Goal: Communication & Community: Answer question/provide support

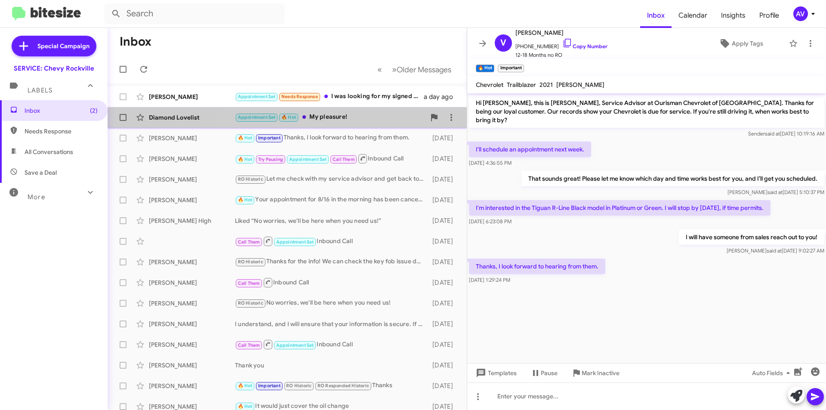
click at [367, 125] on div "Diamond Lovelist Appointment Set 🔥 Hot My pleasure! 3 days ago Follow Up ?" at bounding box center [286, 117] width 345 height 17
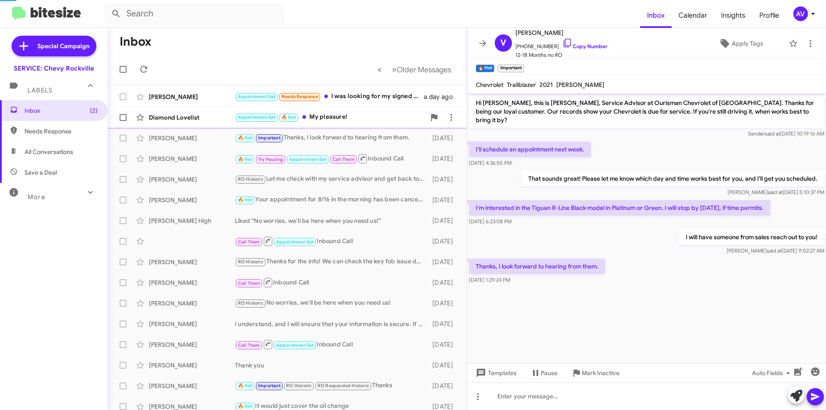
scroll to position [303, 0]
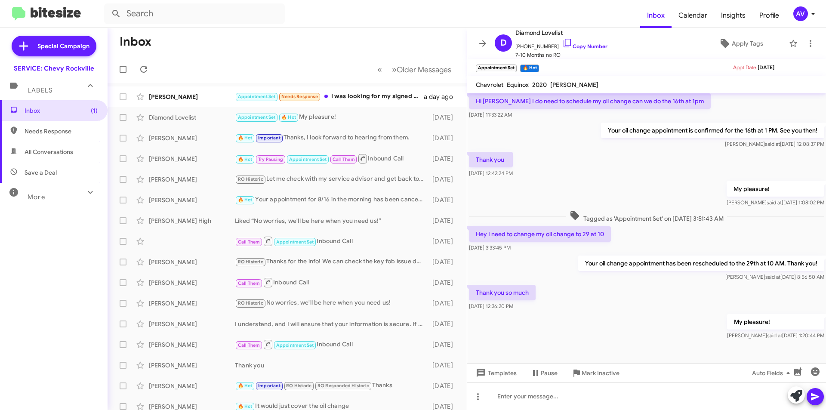
click at [803, 20] on div "AV" at bounding box center [800, 13] width 15 height 15
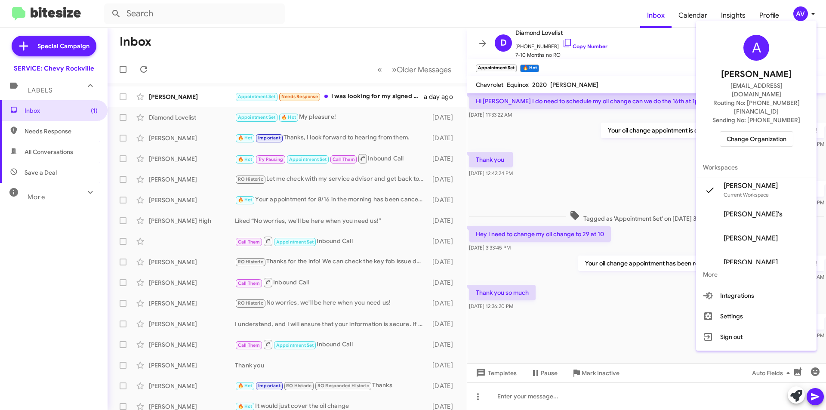
click at [755, 132] on span "Change Organization" at bounding box center [756, 139] width 60 height 15
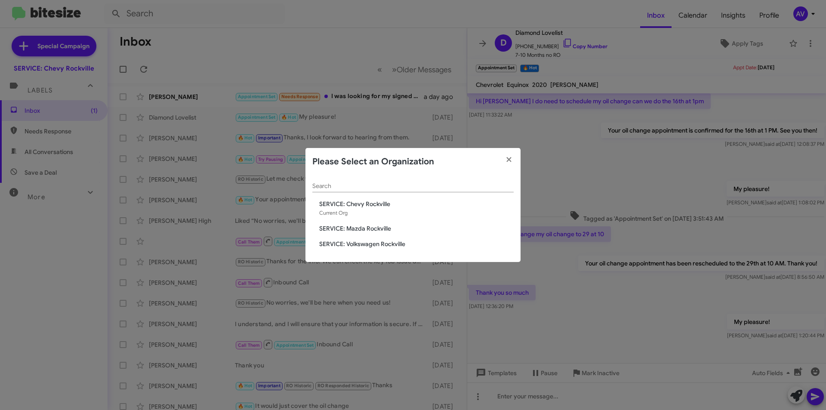
click at [396, 225] on span "SERVICE: Mazda Rockville" at bounding box center [416, 228] width 194 height 9
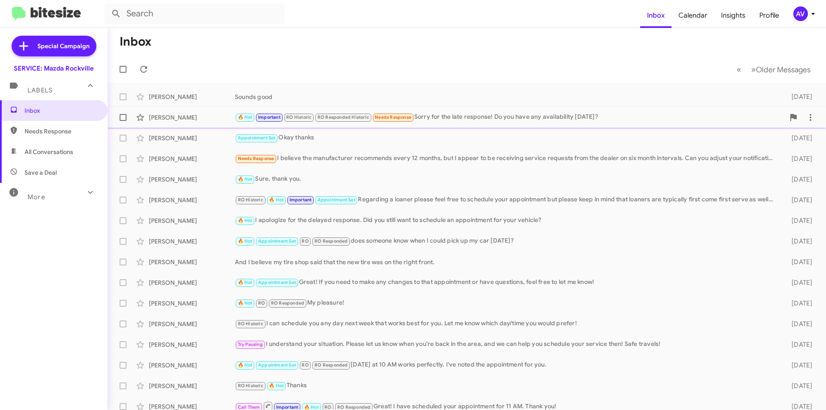
click at [496, 118] on div "🔥 Hot Important RO Historic RO Responded Historic Needs Response Sorry for the …" at bounding box center [510, 117] width 550 height 10
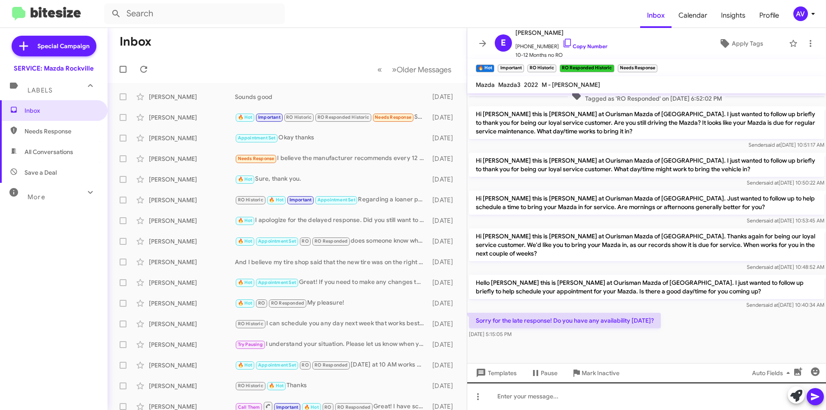
scroll to position [269, 0]
click at [307, 163] on div "Needs Response I believe the manufacturer recommends every 12 months, but I app…" at bounding box center [330, 159] width 191 height 10
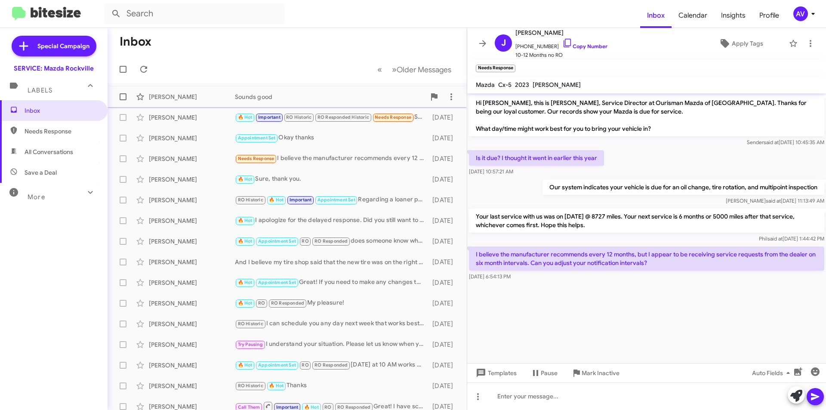
click at [344, 88] on span "Mario Thomas Sounds good 4 days ago" at bounding box center [287, 96] width 359 height 21
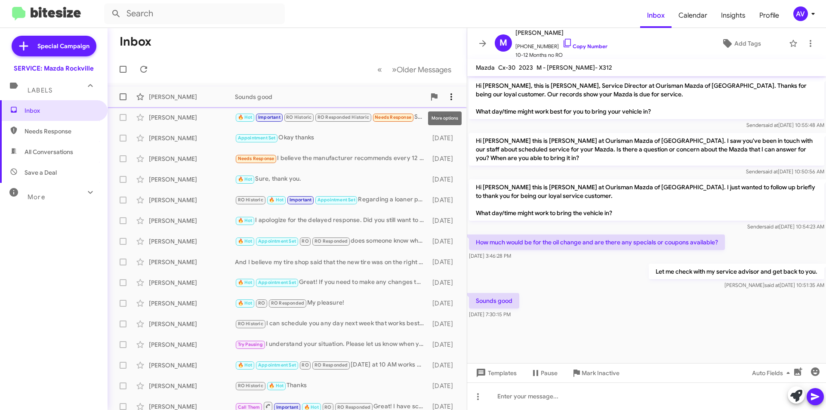
click at [452, 95] on span at bounding box center [451, 97] width 17 height 10
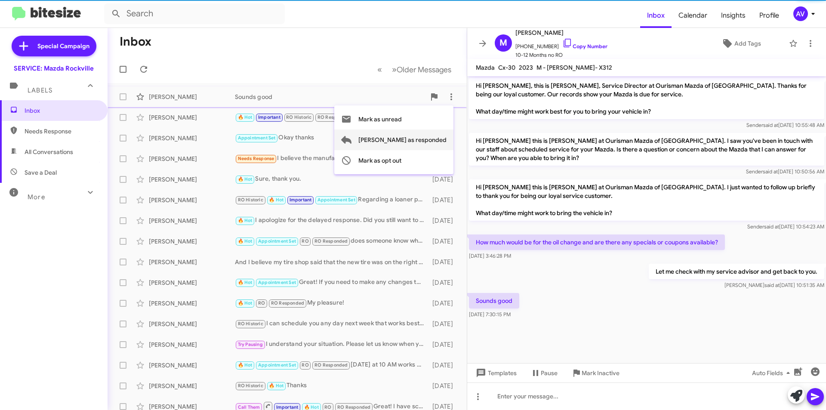
click at [437, 141] on span "Mark as responded" at bounding box center [402, 139] width 88 height 21
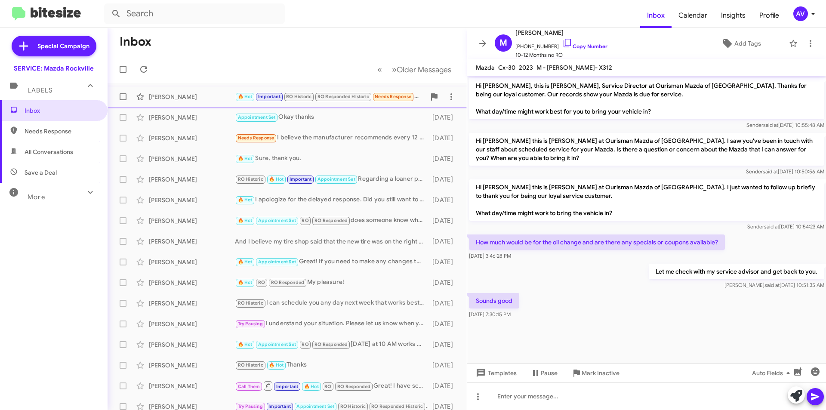
click at [218, 99] on div "Eileen Begin" at bounding box center [192, 96] width 86 height 9
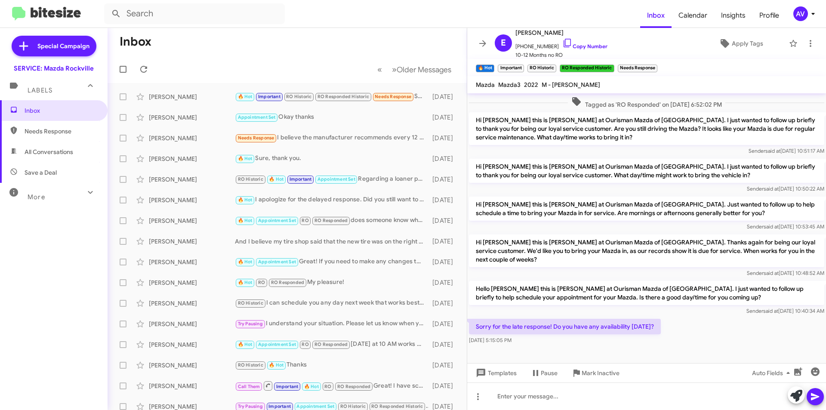
scroll to position [269, 0]
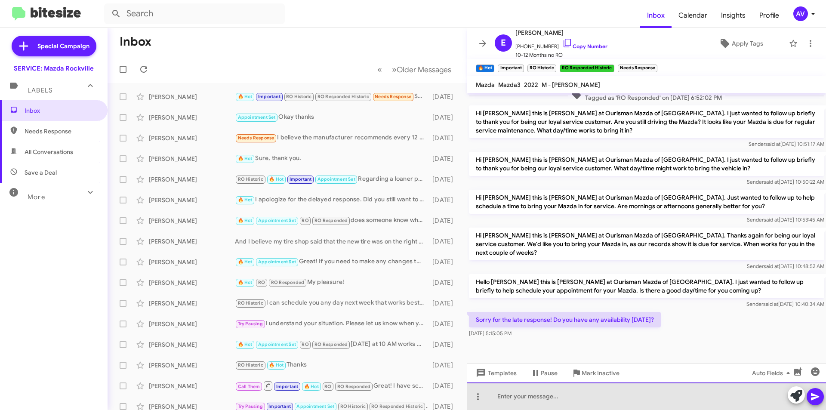
click at [632, 407] on div at bounding box center [646, 396] width 359 height 28
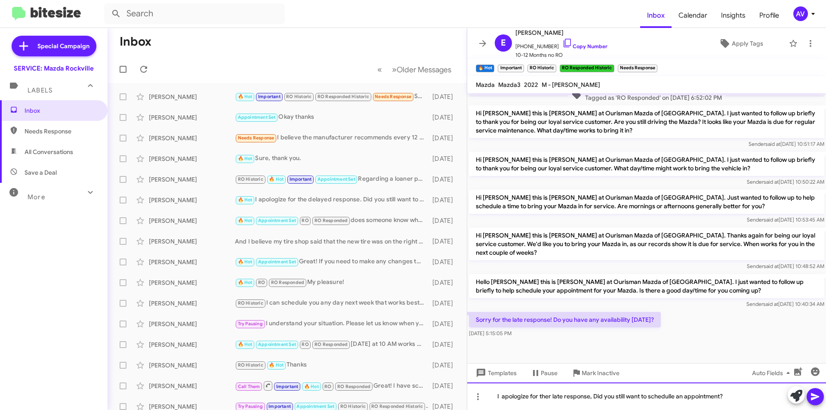
click at [663, 395] on div "I apologize for ther late response, Did you still want to schedulle an appointm…" at bounding box center [646, 396] width 359 height 28
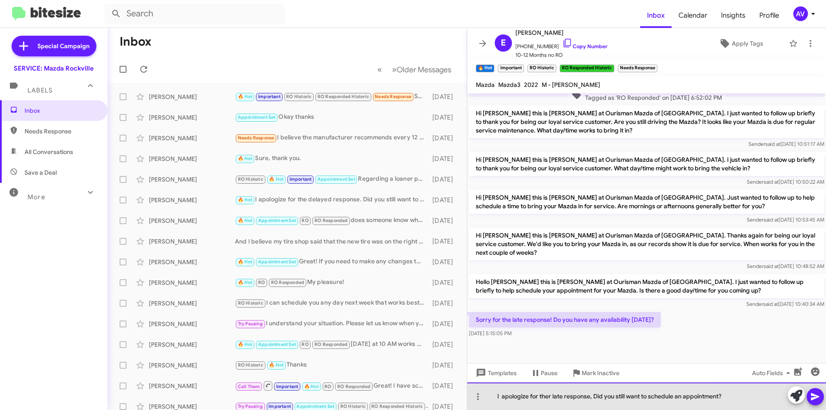
click at [551, 397] on div "I apologize for ther late response, Did you still want to schedule an appointme…" at bounding box center [646, 396] width 359 height 28
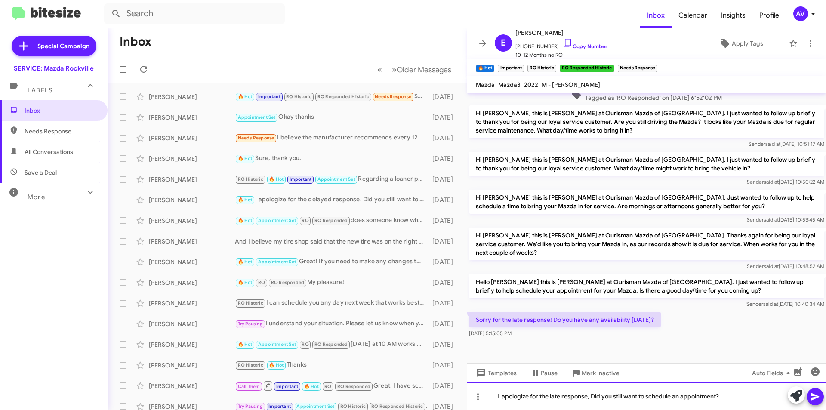
click at [738, 394] on div "I apologize for the late response, Did you still want to schedule an appointmen…" at bounding box center [646, 396] width 359 height 28
click at [819, 392] on icon at bounding box center [815, 396] width 10 height 10
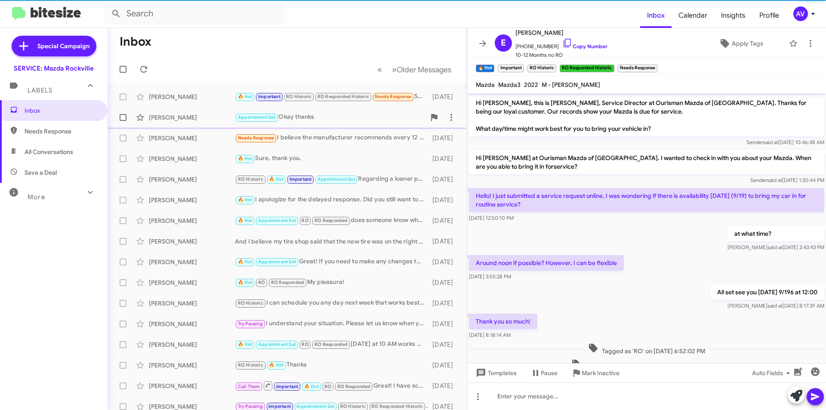
click at [344, 117] on div "Appointment Set Okay thanks" at bounding box center [330, 117] width 191 height 10
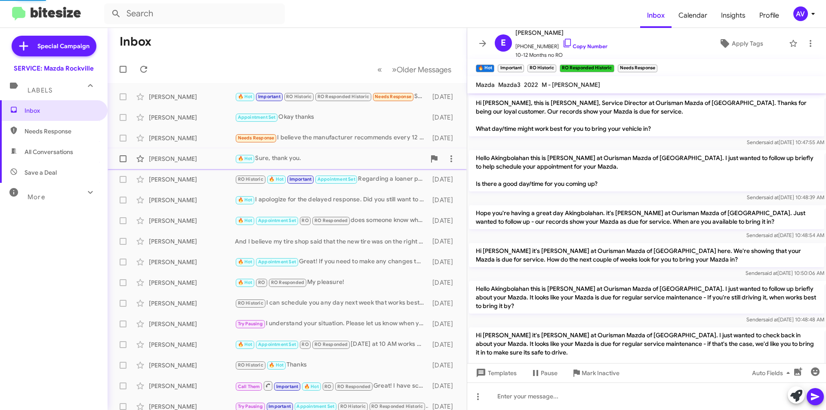
scroll to position [257, 0]
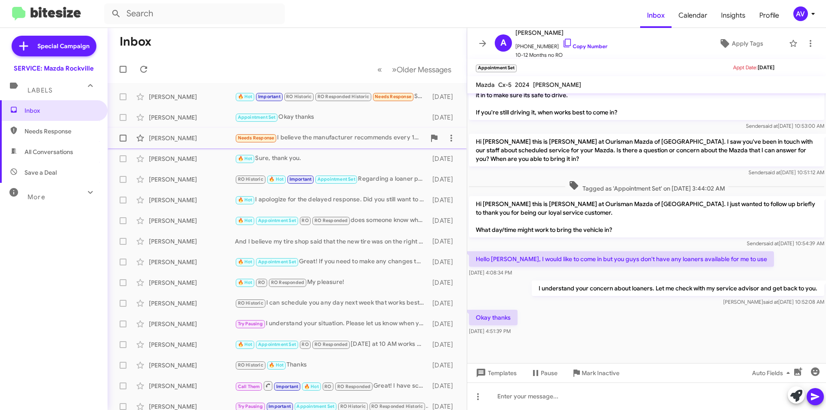
click at [314, 139] on div "Needs Response I believe the manufacturer recommends every 12 months, but I app…" at bounding box center [330, 138] width 191 height 10
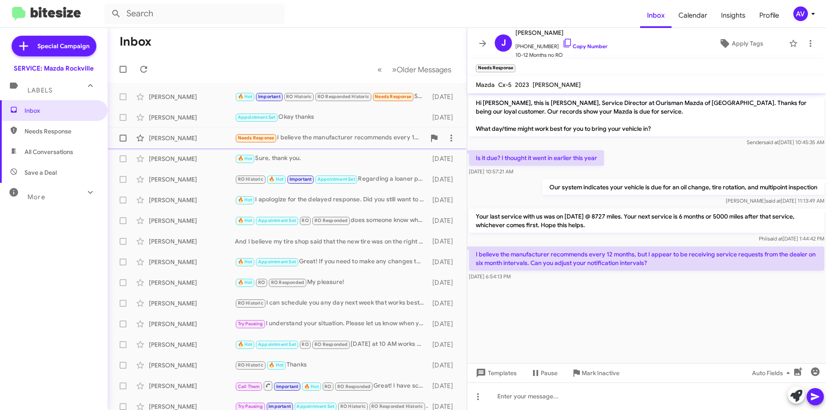
click at [290, 133] on div "John Sheppard Needs Response I believe the manufacturer recommends every 12 mon…" at bounding box center [286, 137] width 345 height 17
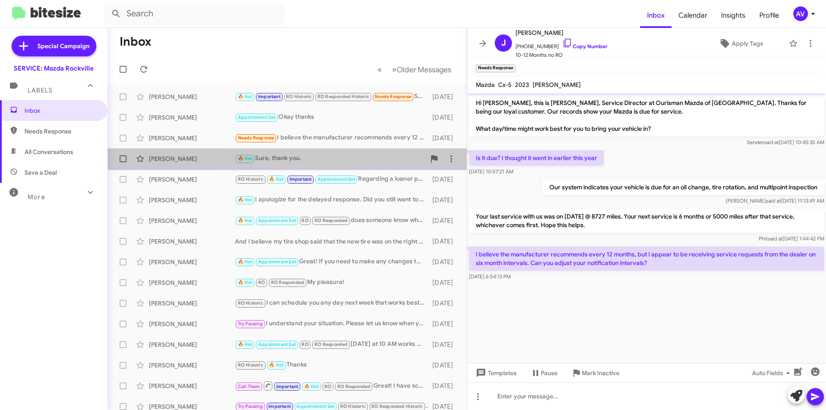
click at [316, 158] on div "🔥 Hot Sure, thank you." at bounding box center [330, 159] width 191 height 10
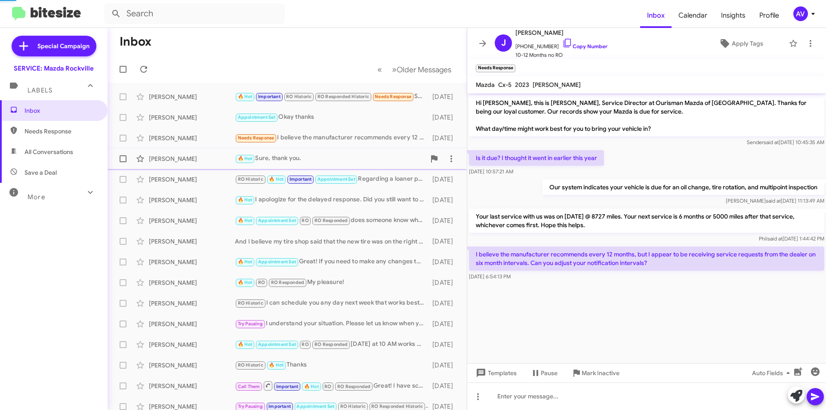
scroll to position [82, 0]
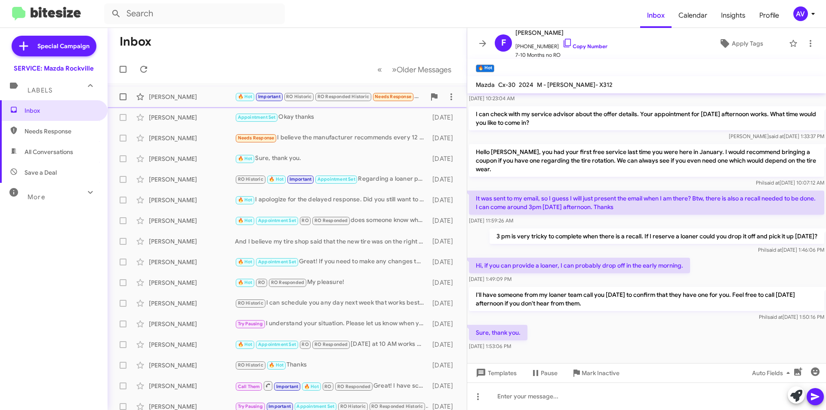
click at [217, 100] on div "[PERSON_NAME]" at bounding box center [192, 96] width 86 height 9
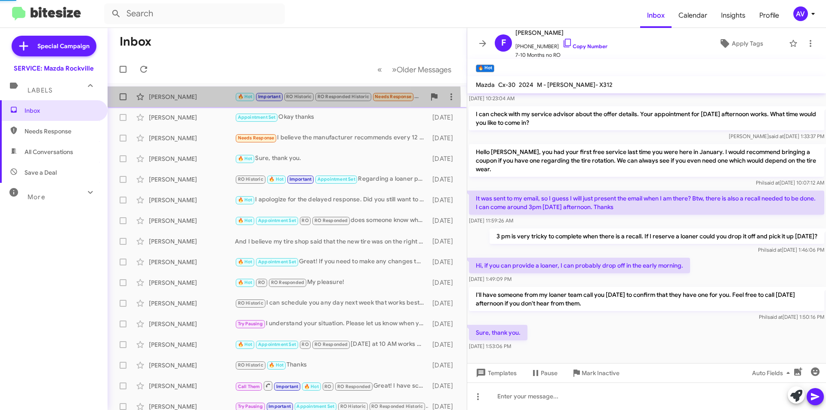
scroll to position [332, 0]
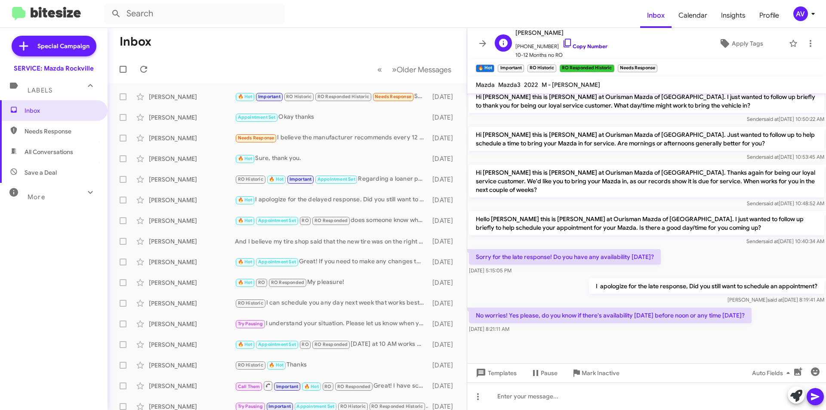
click at [562, 44] on icon at bounding box center [567, 43] width 10 height 10
click at [562, 40] on icon at bounding box center [567, 43] width 10 height 10
click at [534, 396] on div at bounding box center [646, 396] width 359 height 28
click at [645, 394] on div "I have Wednesday at 11:00 AM available. Does that worl for you?" at bounding box center [646, 396] width 359 height 28
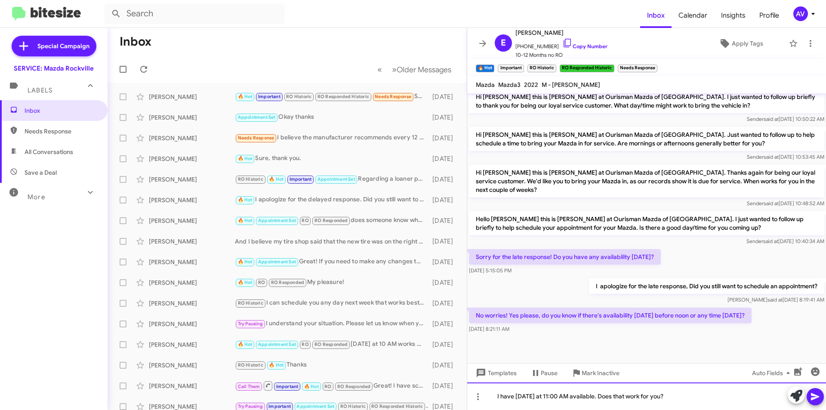
click at [685, 394] on div "I have Wednesday at 11:00 AM available. Does that work for you?" at bounding box center [646, 396] width 359 height 28
click at [812, 397] on icon at bounding box center [815, 396] width 10 height 10
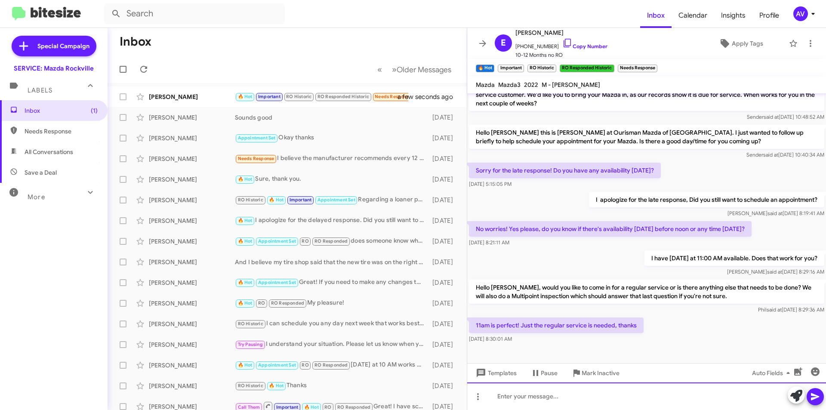
scroll to position [424, 0]
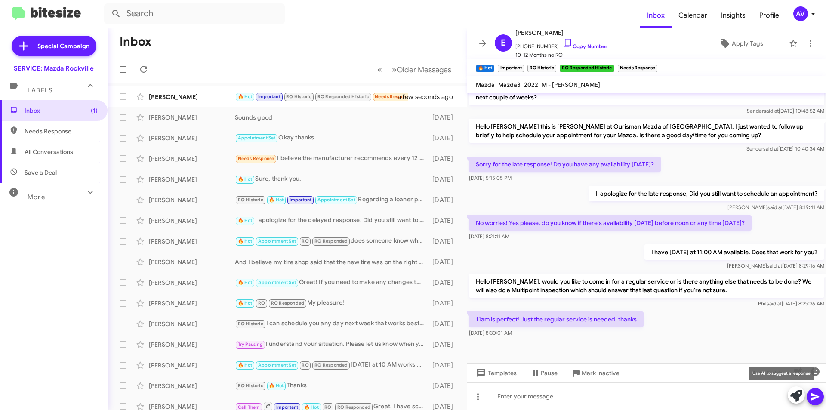
click at [793, 395] on icon at bounding box center [796, 396] width 12 height 12
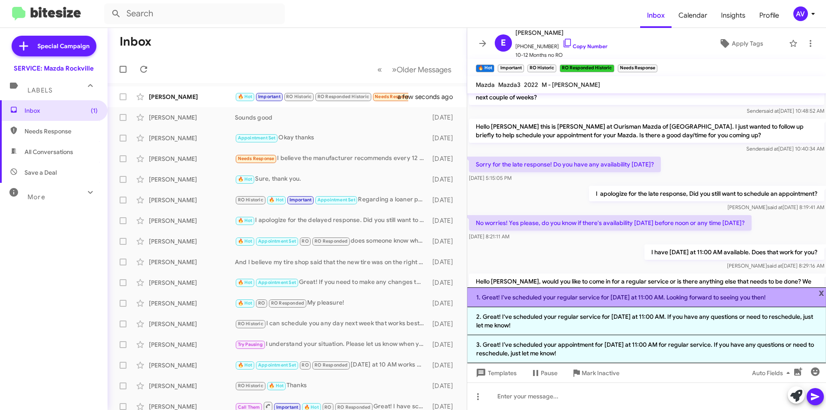
click at [722, 304] on li "1. Great! I've scheduled your regular service for Wednesday at 11:00 AM. Lookin…" at bounding box center [646, 297] width 359 height 20
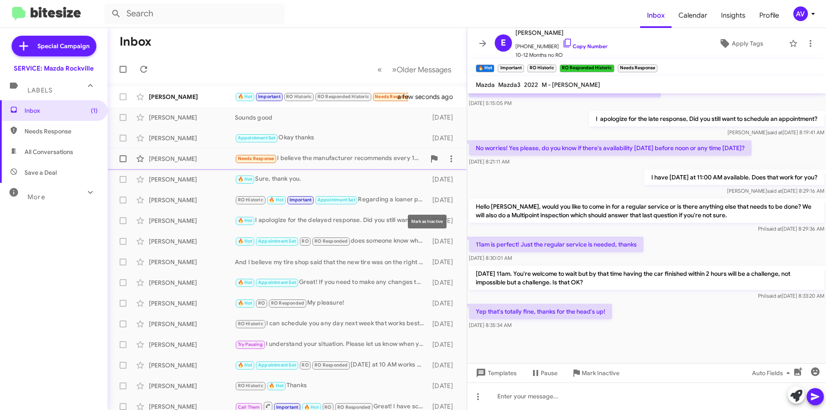
scroll to position [409, 0]
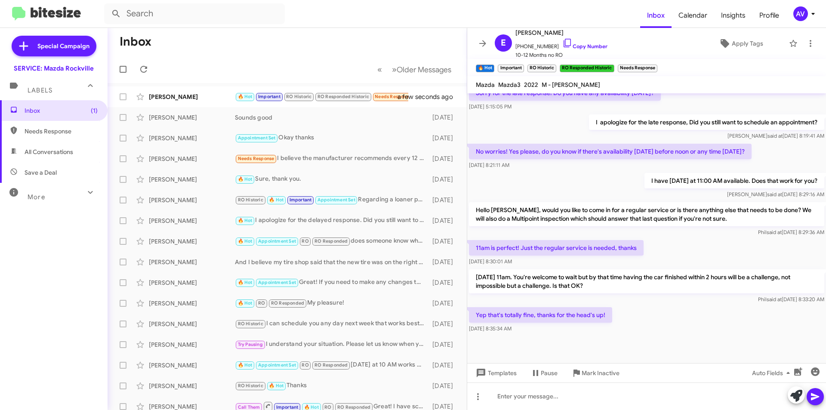
scroll to position [403, 0]
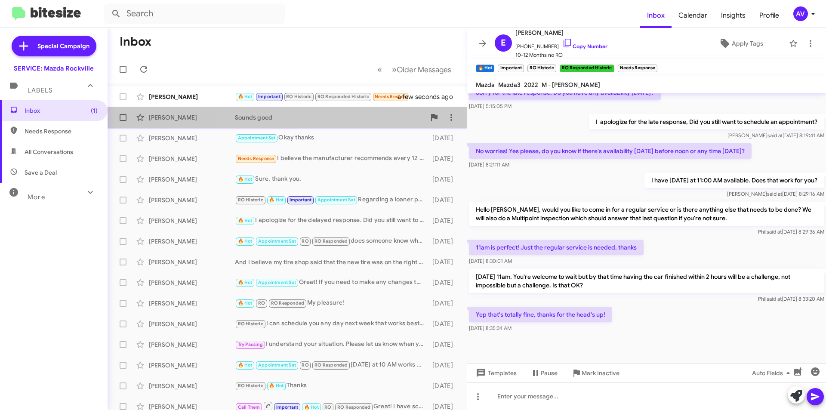
click at [369, 126] on span "Mario Thomas Sounds good 4 days ago" at bounding box center [287, 117] width 359 height 21
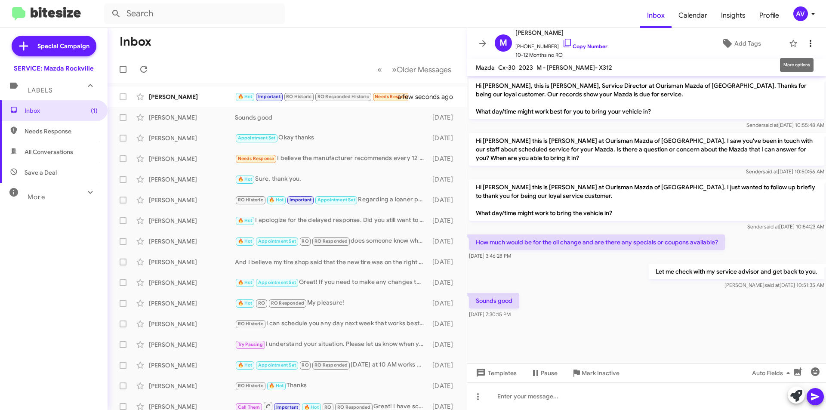
click at [805, 46] on icon at bounding box center [810, 43] width 10 height 10
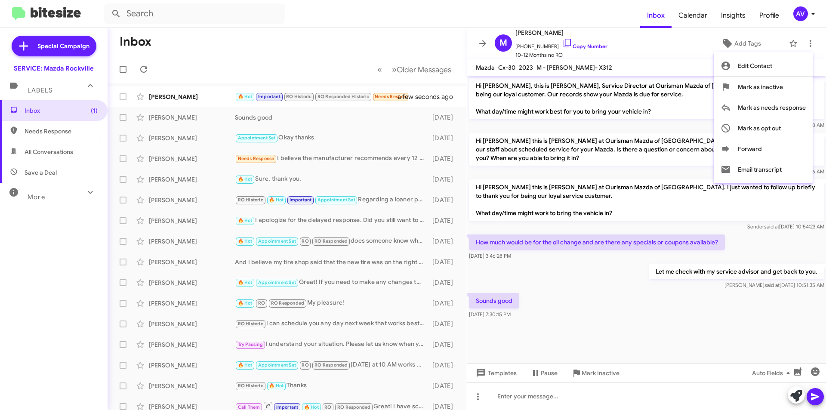
click at [803, 14] on div at bounding box center [413, 205] width 826 height 410
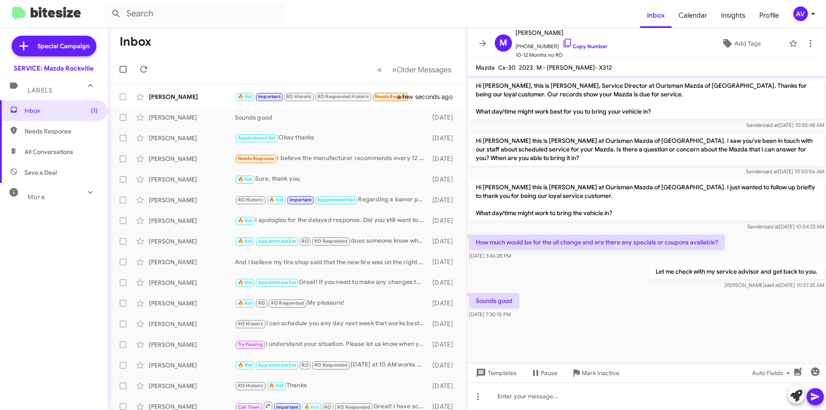
click at [795, 17] on div "AV" at bounding box center [800, 13] width 15 height 15
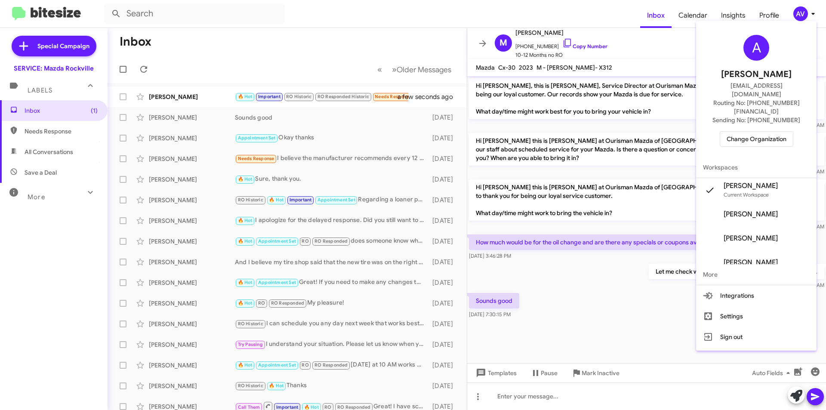
click at [762, 132] on span "Change Organization" at bounding box center [756, 139] width 60 height 15
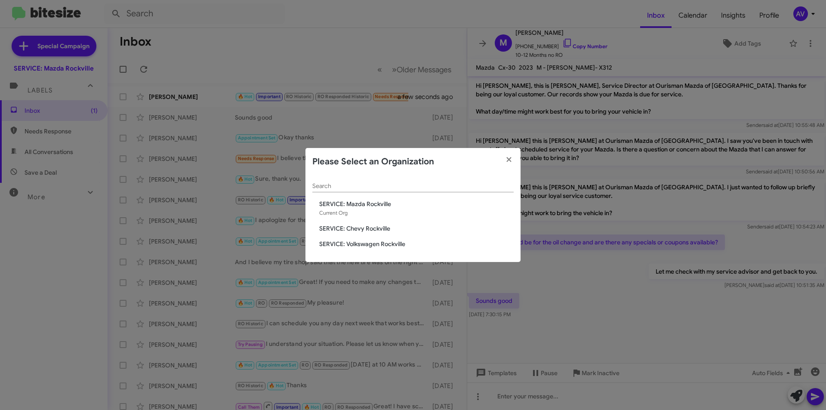
click at [358, 246] on span "SERVICE: Volkswagen Rockville" at bounding box center [416, 244] width 194 height 9
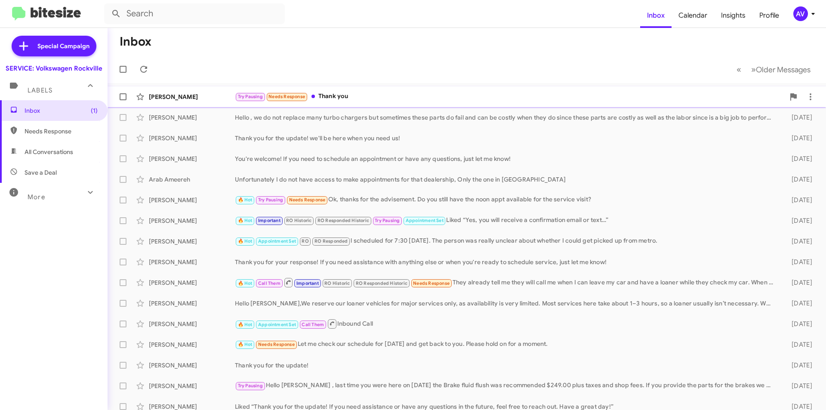
click at [370, 96] on div "Try Pausing Needs Response Thank you" at bounding box center [510, 97] width 550 height 10
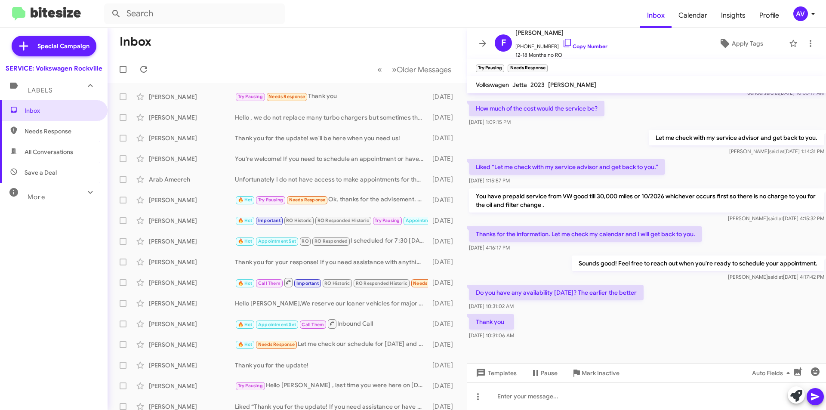
scroll to position [250, 0]
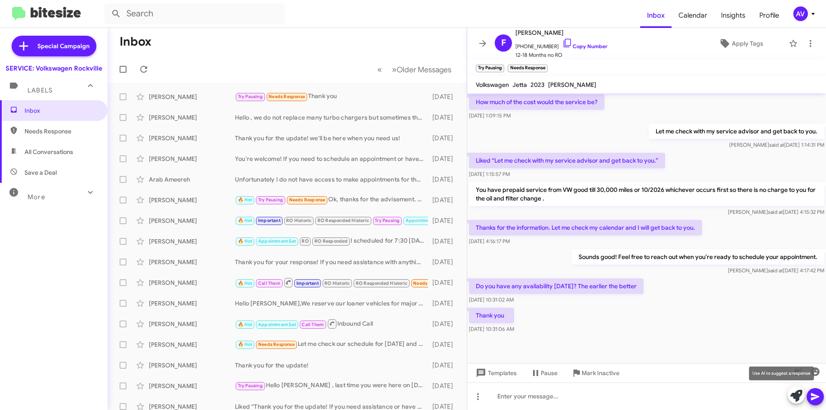
click at [790, 395] on icon at bounding box center [796, 396] width 12 height 12
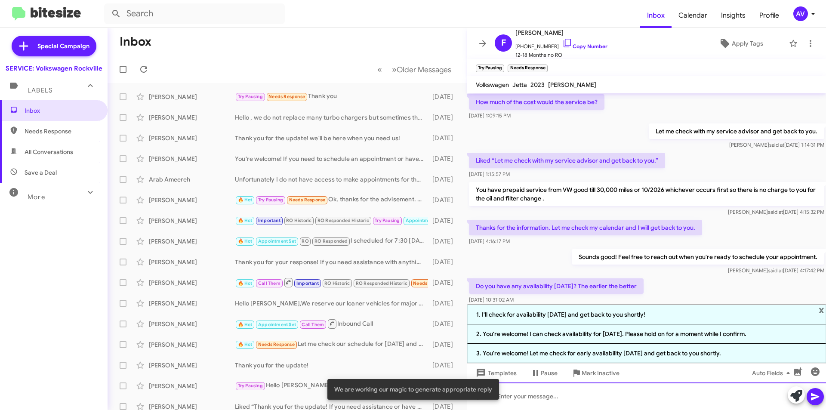
click at [509, 399] on div at bounding box center [646, 396] width 359 height 28
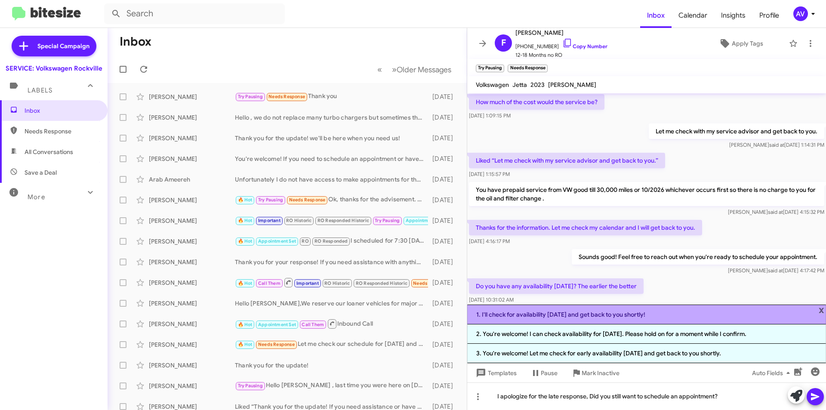
click at [824, 307] on li "1. I'll check for availability on Monday and get back to you shortly!" at bounding box center [646, 314] width 359 height 20
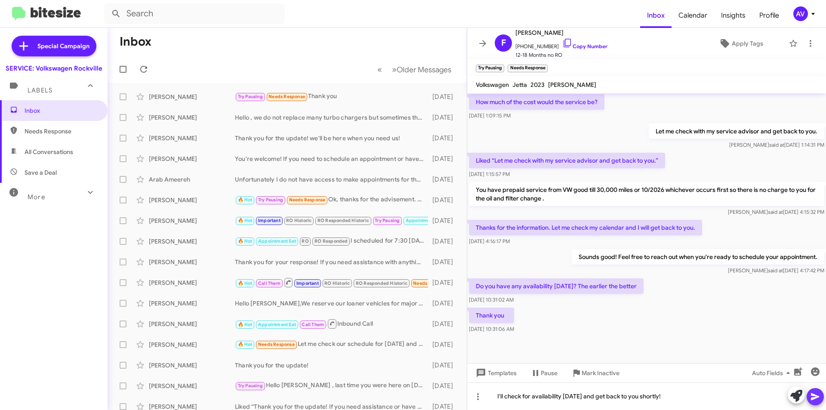
click at [821, 403] on button at bounding box center [814, 396] width 17 height 17
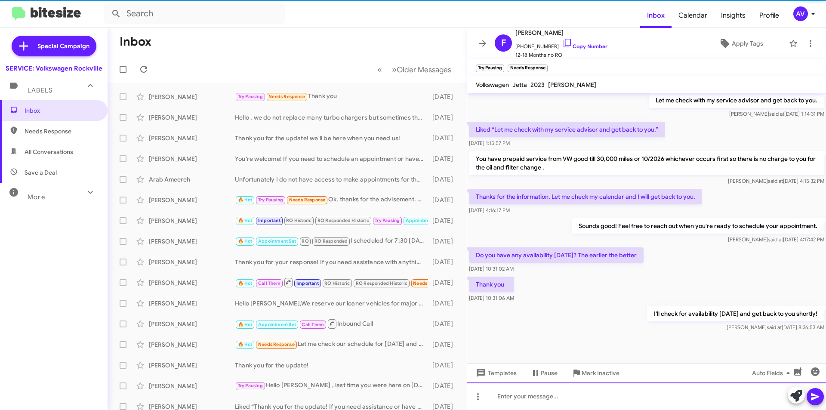
scroll to position [282, 0]
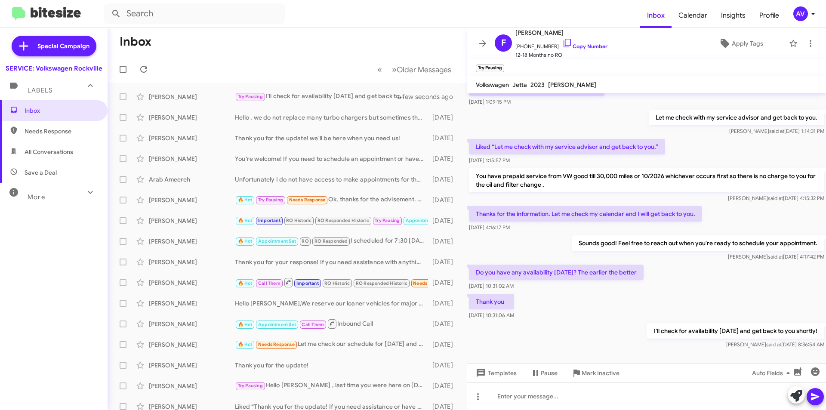
scroll to position [282, 0]
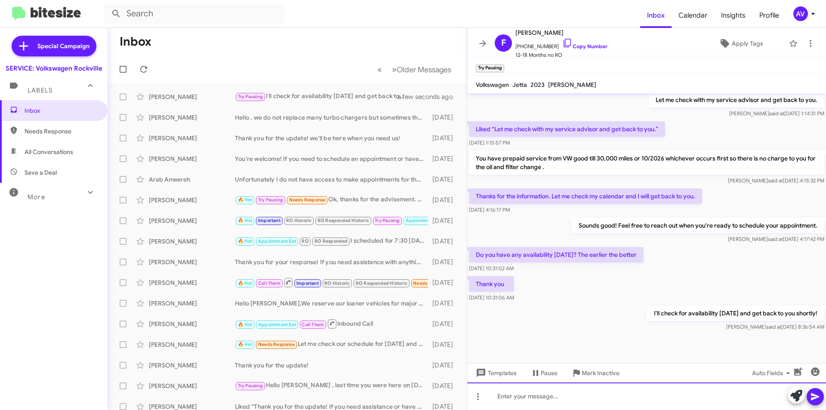
click at [542, 401] on div at bounding box center [646, 396] width 359 height 28
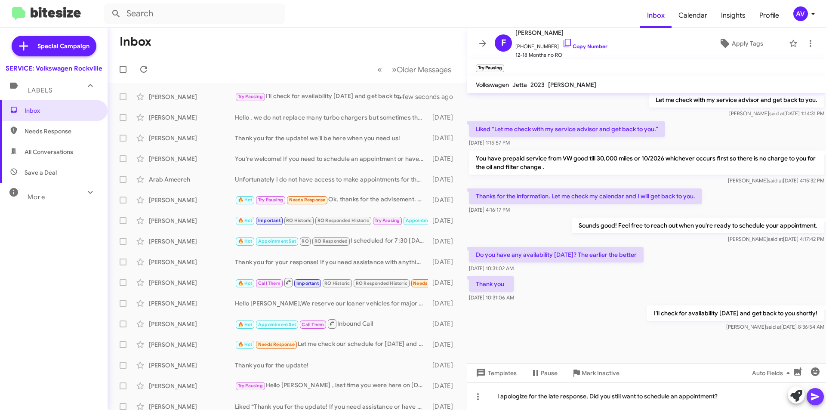
click at [818, 400] on icon at bounding box center [815, 396] width 10 height 10
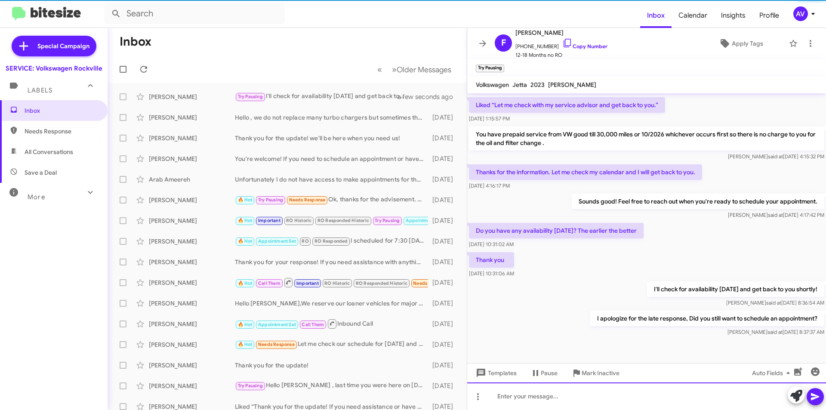
scroll to position [313, 0]
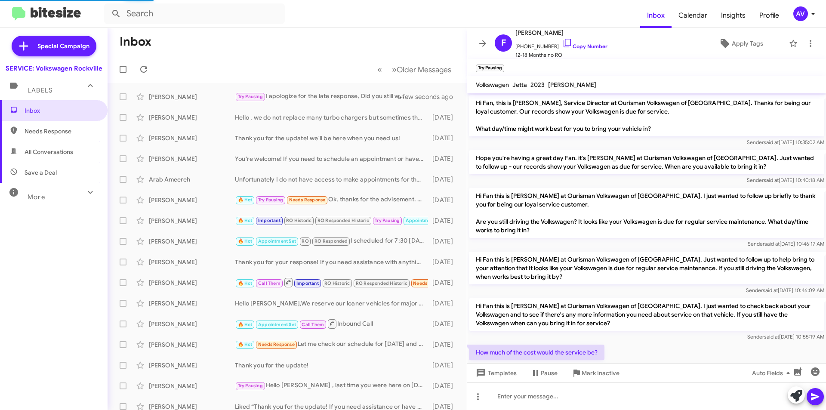
scroll to position [296, 0]
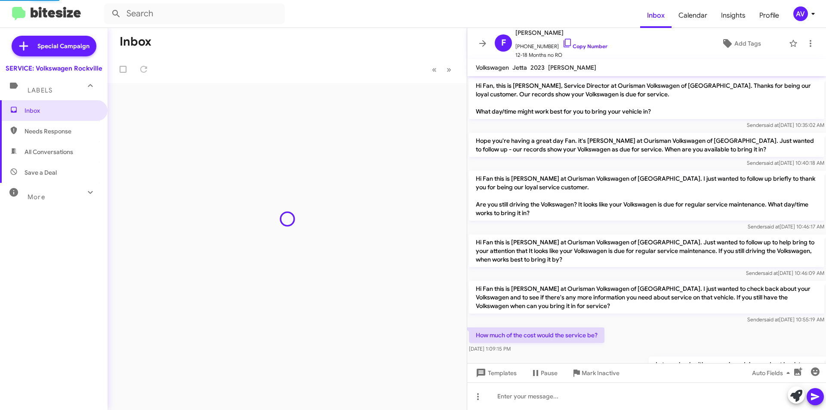
scroll to position [296, 0]
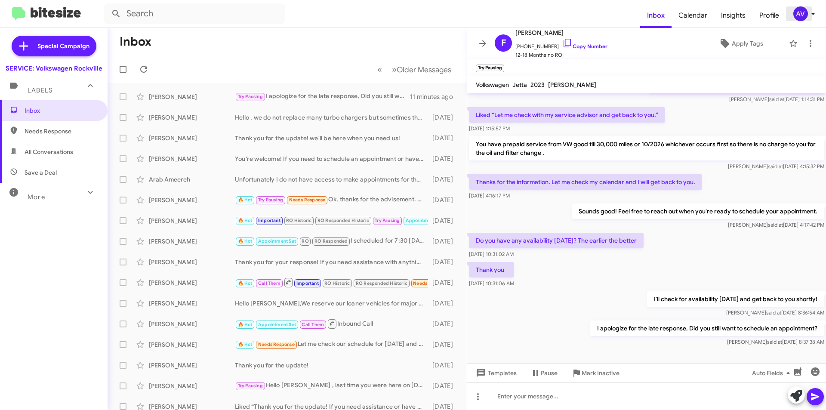
click at [794, 15] on div "AV" at bounding box center [800, 13] width 15 height 15
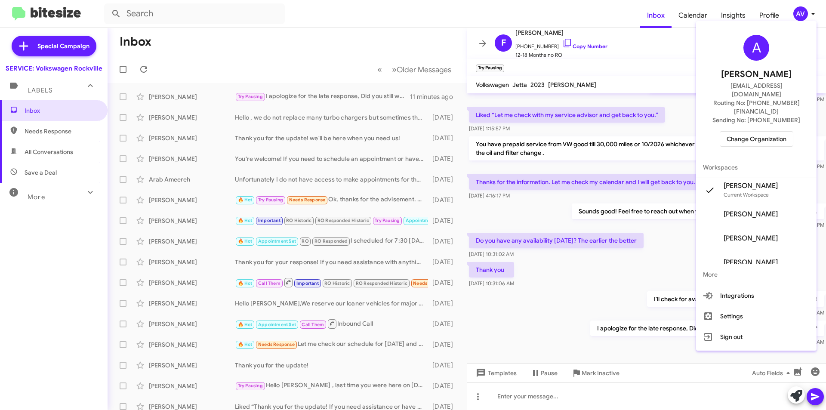
click at [744, 132] on span "Change Organization" at bounding box center [756, 139] width 60 height 15
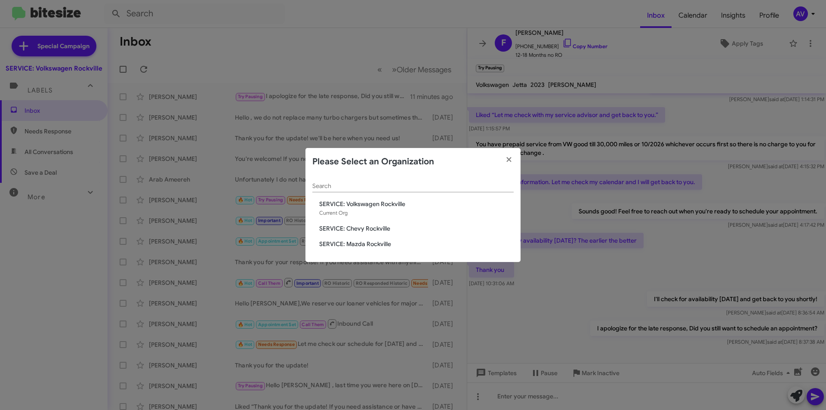
click at [381, 248] on span "SERVICE: Mazda Rockville" at bounding box center [416, 244] width 194 height 9
click at [385, 244] on span "SERVICE: Mazda Rockville" at bounding box center [416, 244] width 194 height 9
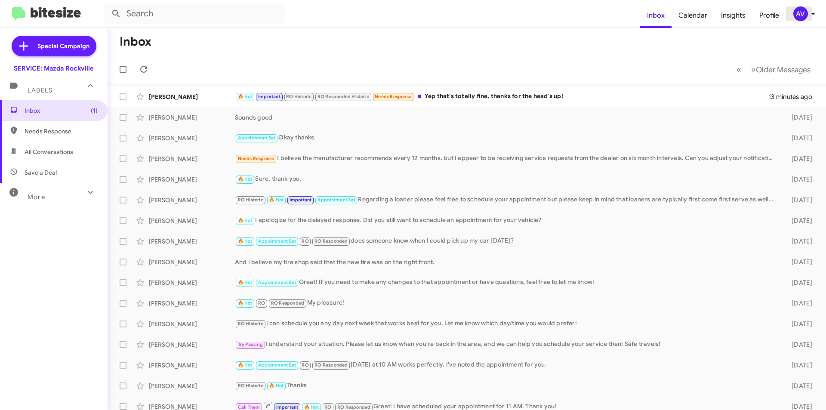
click at [798, 15] on div "AV" at bounding box center [800, 13] width 15 height 15
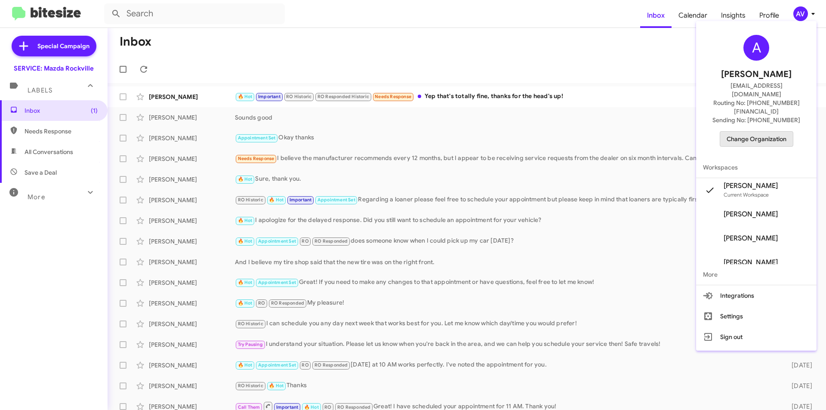
click at [760, 132] on span "Change Organization" at bounding box center [756, 139] width 60 height 15
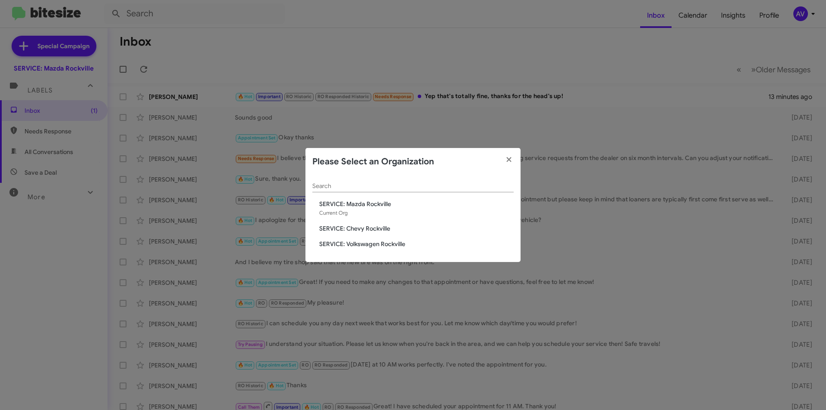
click at [380, 229] on span "SERVICE: Chevy Rockville" at bounding box center [416, 228] width 194 height 9
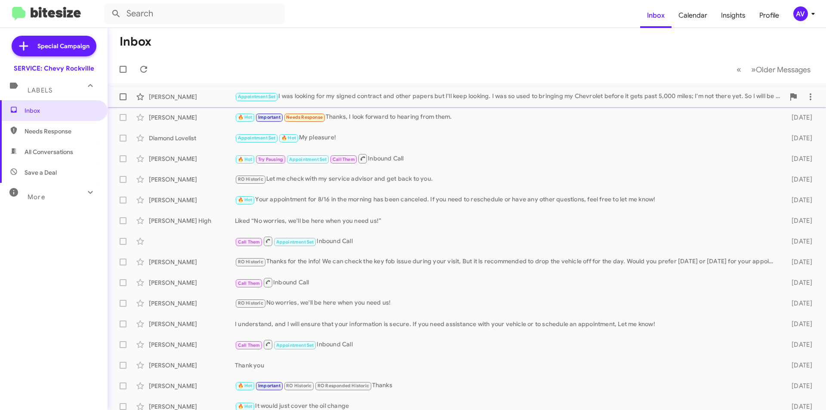
click at [412, 104] on div "[PERSON_NAME] Appointment Set I was looking for my signed contract and other pa…" at bounding box center [466, 96] width 704 height 17
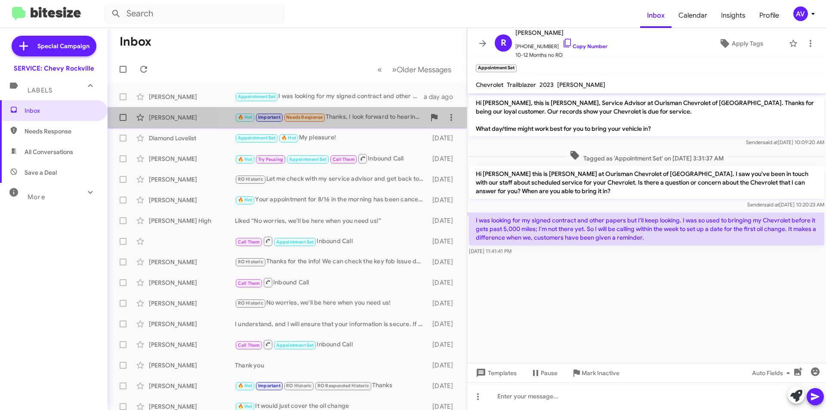
click at [373, 123] on div "[PERSON_NAME] 🔥 Hot Important Needs Response Thanks, I look forward to hearing …" at bounding box center [286, 117] width 345 height 17
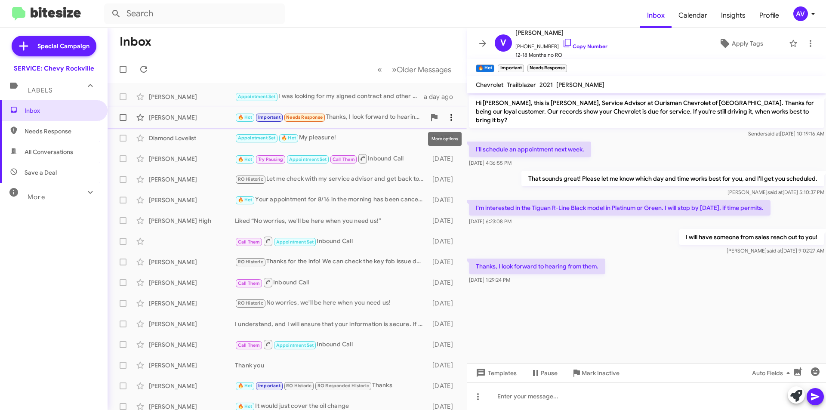
click at [450, 115] on icon at bounding box center [451, 117] width 2 height 7
click at [371, 98] on div at bounding box center [413, 205] width 826 height 410
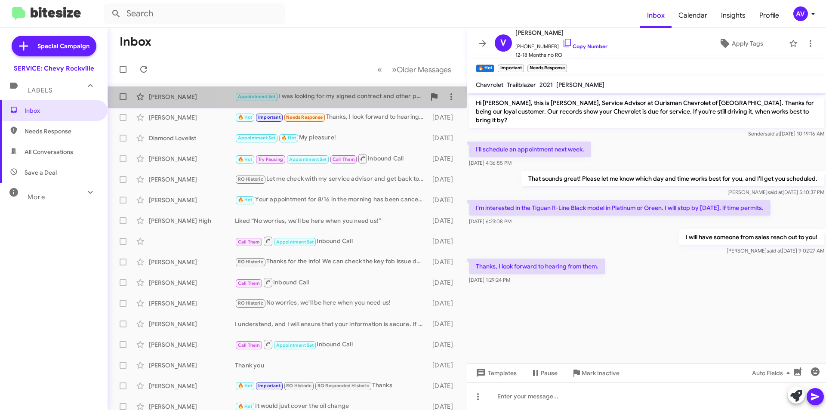
click at [381, 97] on div "Appointment Set I was looking for my signed contract and other papers but I'll …" at bounding box center [330, 97] width 191 height 10
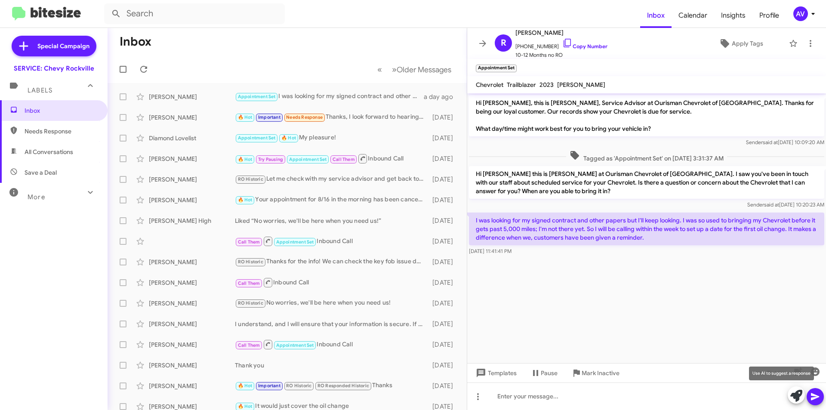
click at [790, 397] on icon at bounding box center [796, 396] width 12 height 12
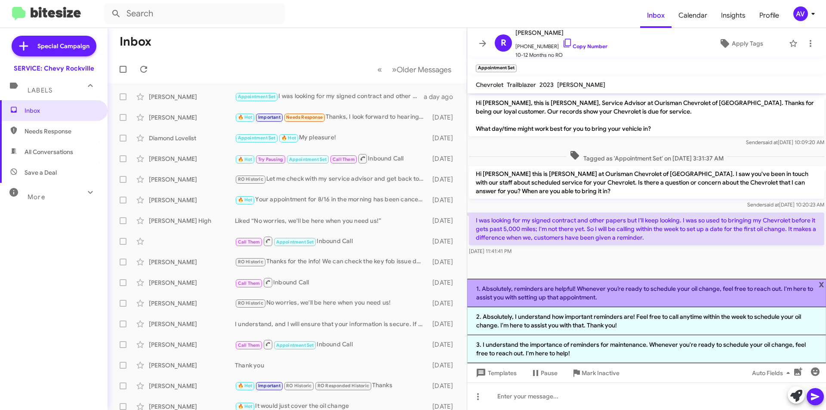
click at [596, 290] on li "1. Absolutely, reminders are helpful! Whenever you’re ready to schedule your oi…" at bounding box center [646, 293] width 359 height 28
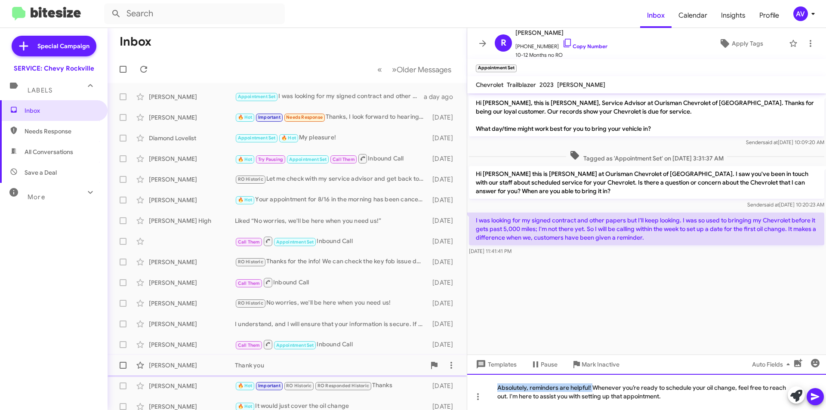
drag, startPoint x: 591, startPoint y: 387, endPoint x: 345, endPoint y: 366, distance: 246.9
click at [346, 366] on div "Inbox « Previous » Next Older Messages [PERSON_NAME] Appointment Set I was look…" at bounding box center [467, 219] width 718 height 382
